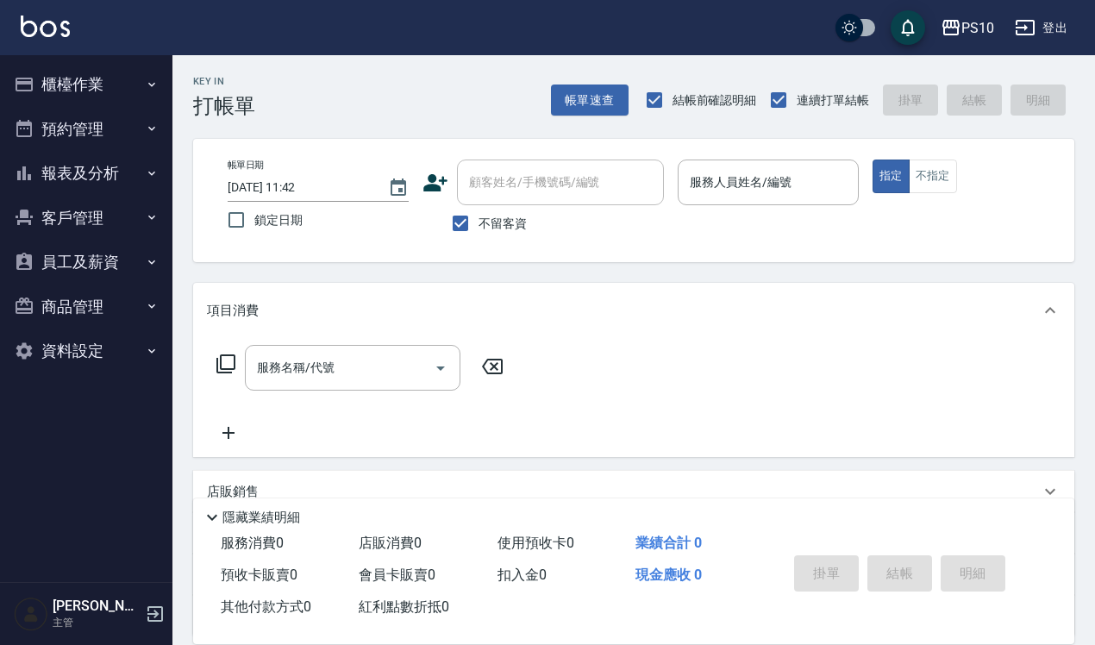
click at [759, 161] on div "服務人員姓名/編號" at bounding box center [768, 183] width 181 height 46
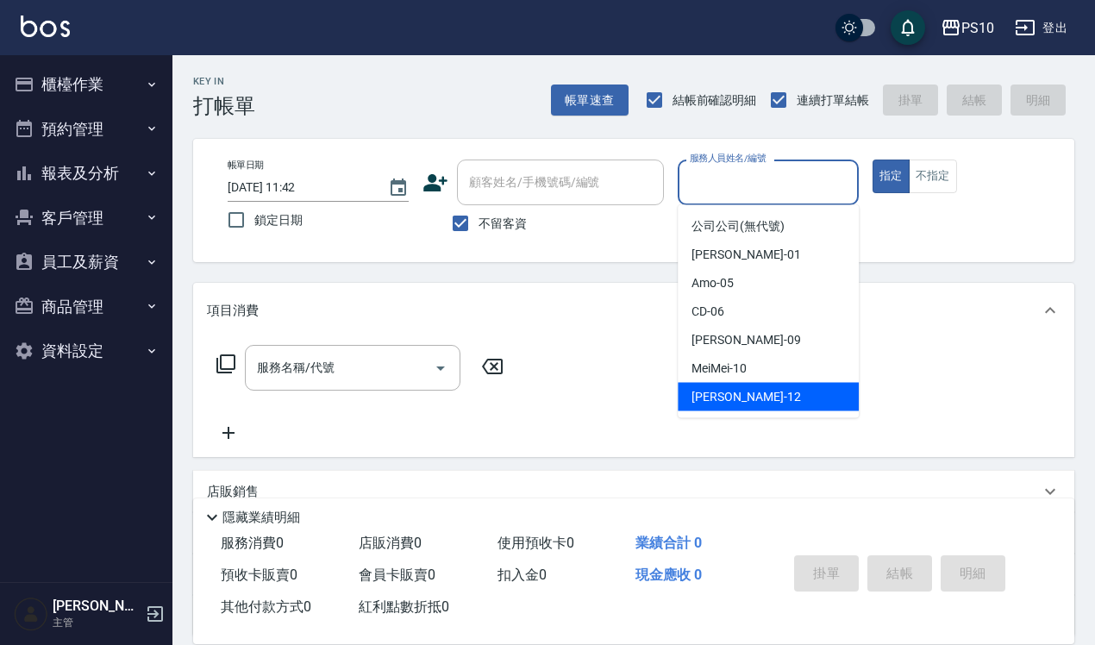
click at [737, 384] on div "[PERSON_NAME] -12" at bounding box center [768, 397] width 181 height 28
type input "[PERSON_NAME]-12"
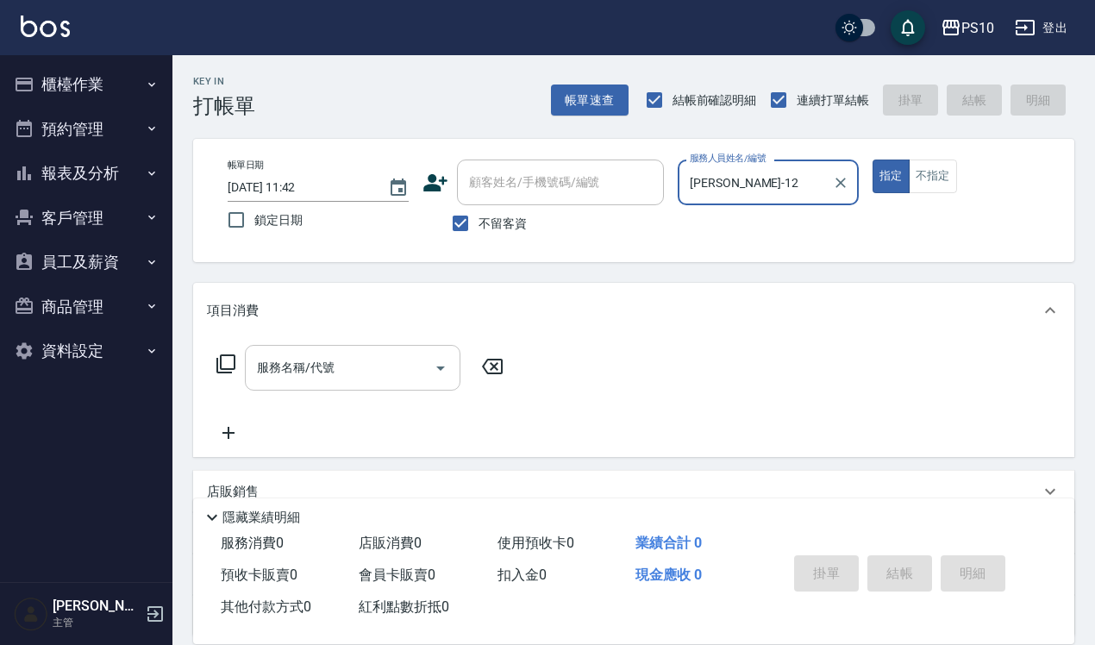
click at [317, 364] on div "服務名稱/代號 服務名稱/代號" at bounding box center [353, 368] width 216 height 46
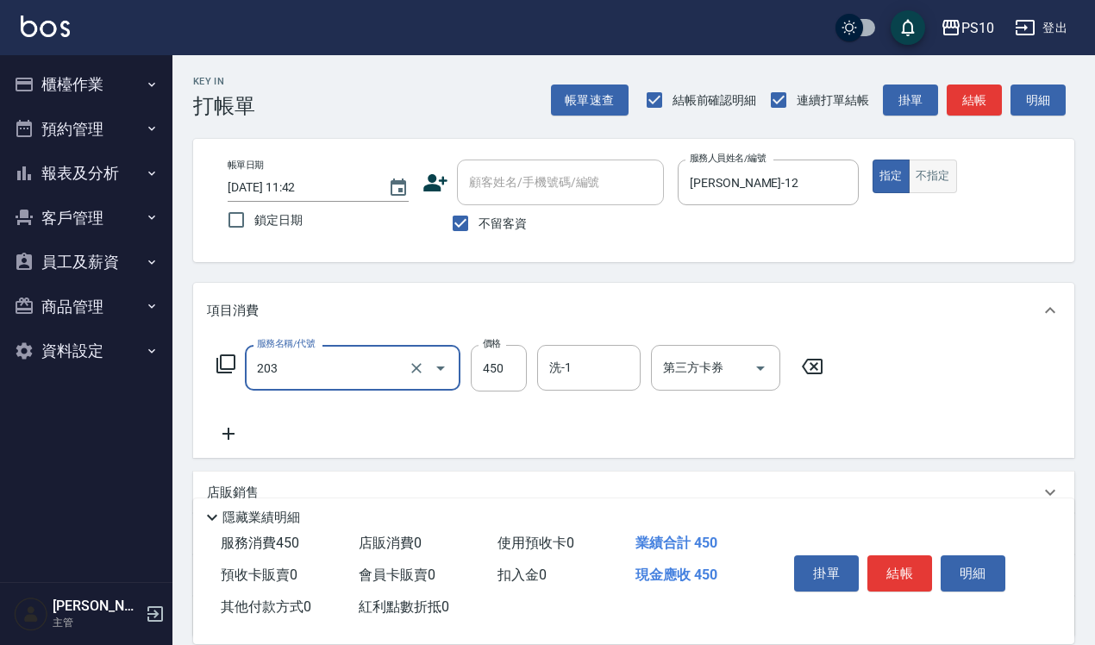
type input "剪+洗(203)"
click at [947, 174] on button "不指定" at bounding box center [933, 177] width 48 height 34
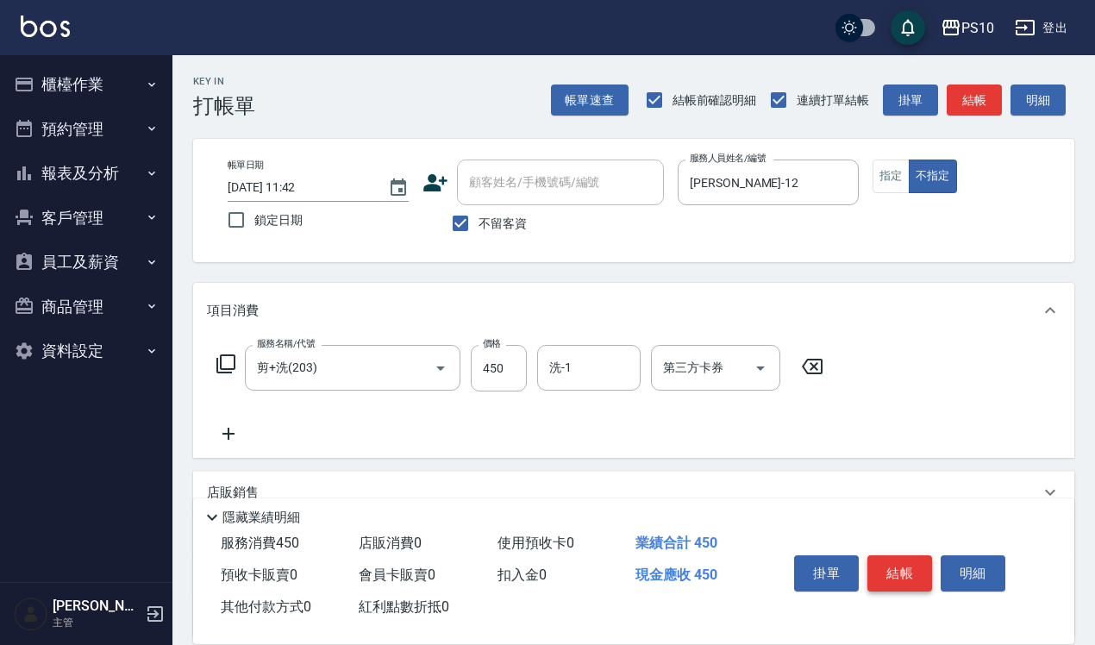
click at [888, 569] on button "結帳" at bounding box center [899, 573] width 65 height 36
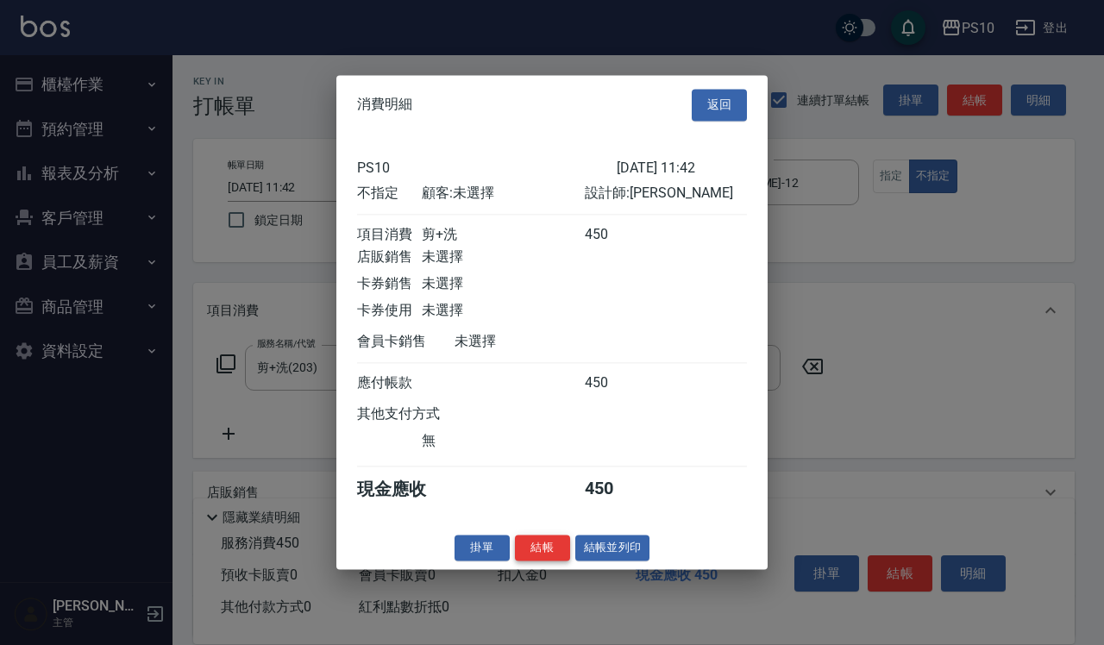
click at [544, 557] on button "結帳" at bounding box center [542, 548] width 55 height 27
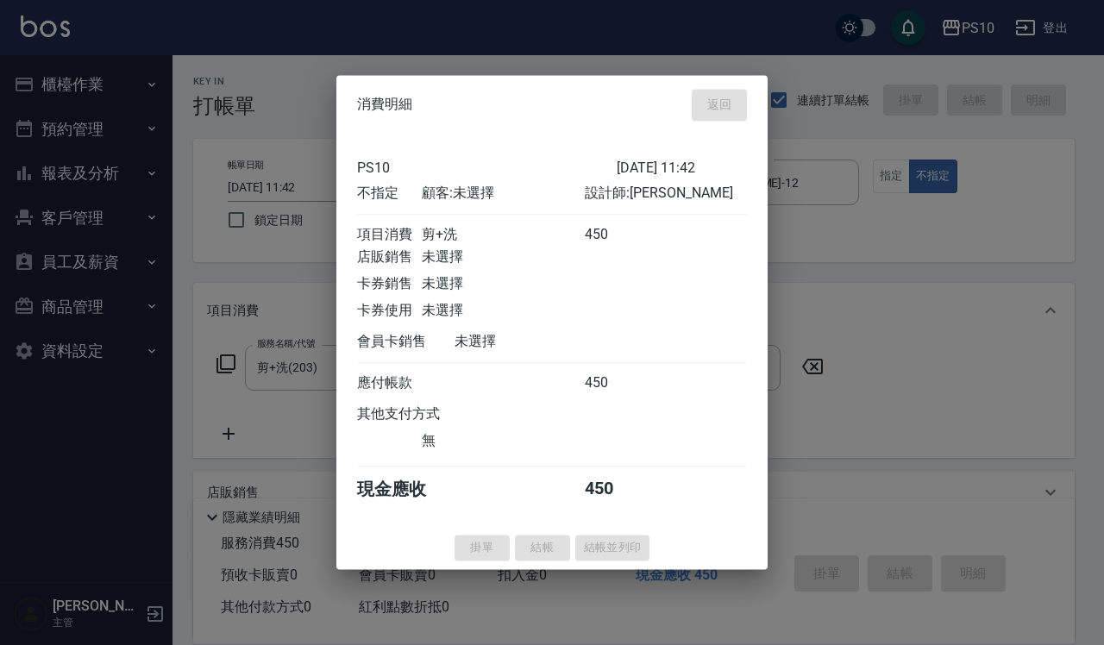
type input "[DATE] 15:02"
